Goal: Find contact information: Find contact information

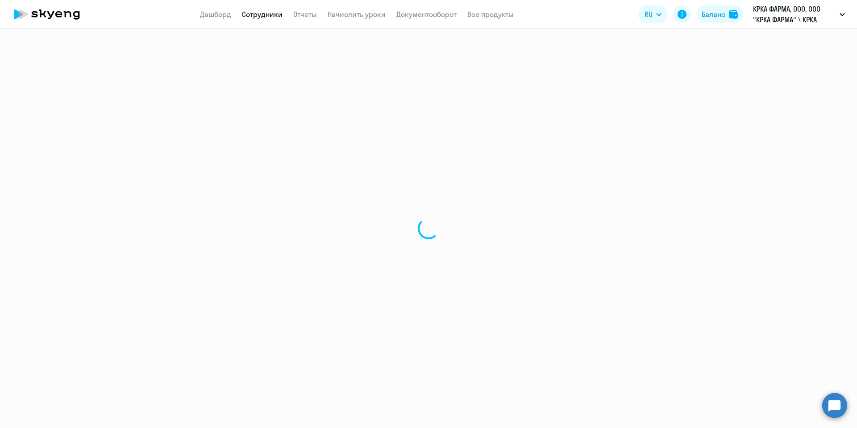
select select "30"
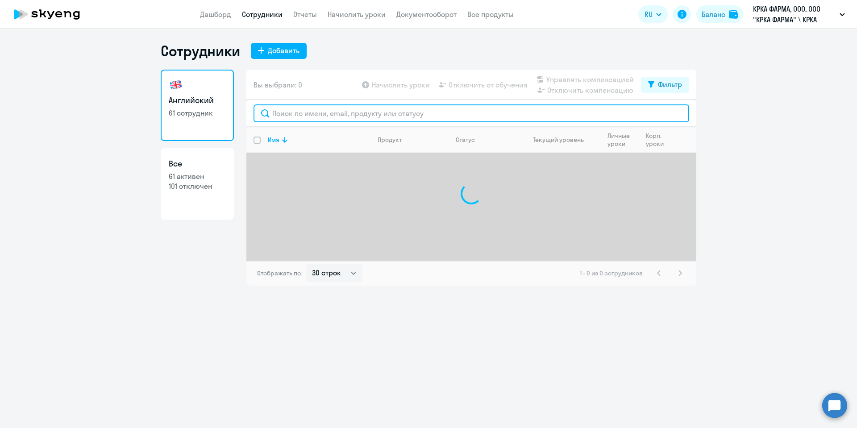
click at [313, 119] on input "text" at bounding box center [472, 113] width 436 height 18
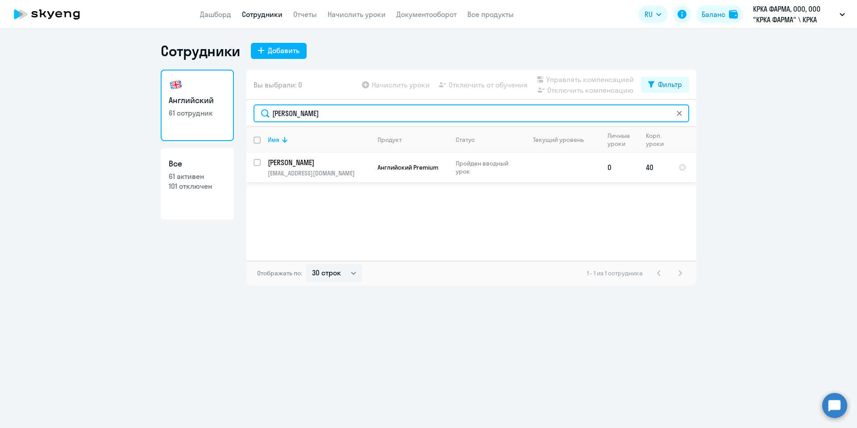
type input "[PERSON_NAME]"
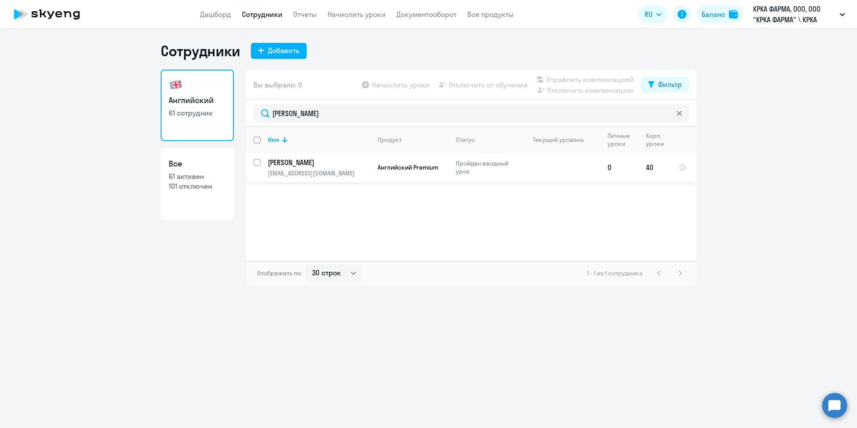
click at [300, 168] on td "[PERSON_NAME] [PERSON_NAME][EMAIL_ADDRESS][DOMAIN_NAME]" at bounding box center [316, 167] width 110 height 29
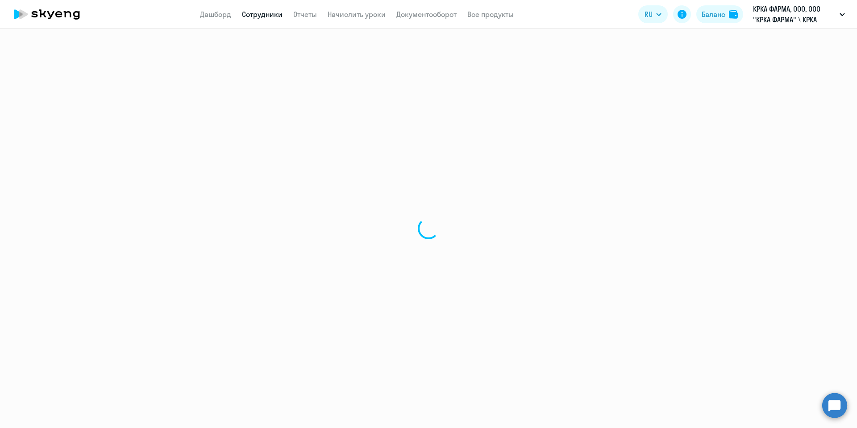
select select "english"
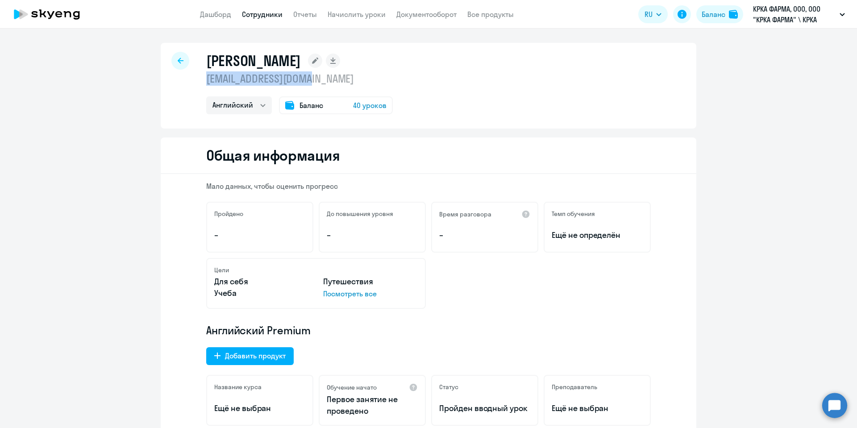
drag, startPoint x: 320, startPoint y: 78, endPoint x: 198, endPoint y: 83, distance: 121.5
click at [198, 83] on div "[PERSON_NAME] [EMAIL_ADDRESS][DOMAIN_NAME] Английский Баланс 40 уроков" at bounding box center [429, 86] width 536 height 86
copy p "[EMAIL_ADDRESS][DOMAIN_NAME]"
